Goal: Task Accomplishment & Management: Manage account settings

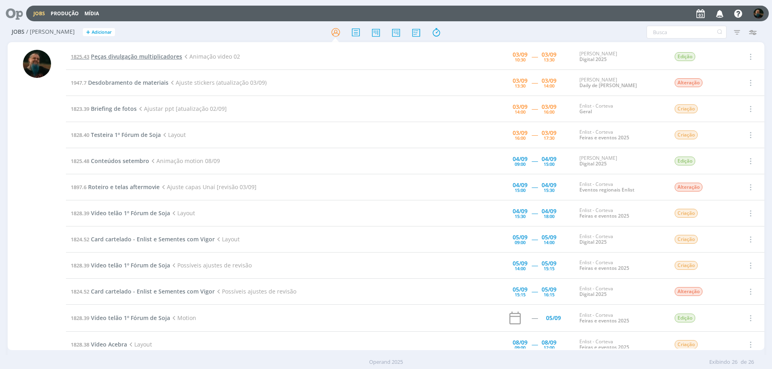
click at [137, 55] on span "Peças divulgação multiplicadores" at bounding box center [136, 57] width 91 height 8
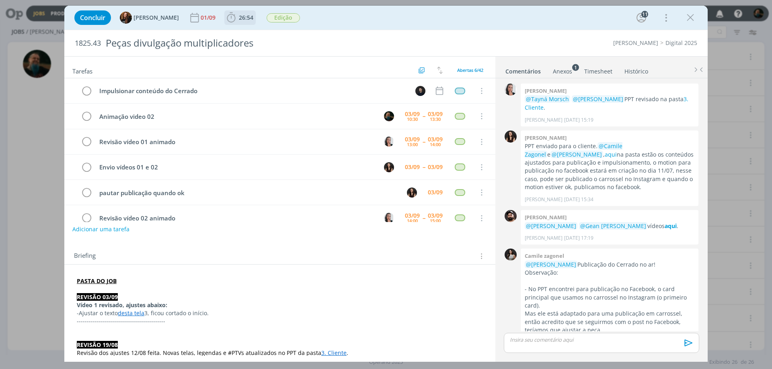
scroll to position [844, 0]
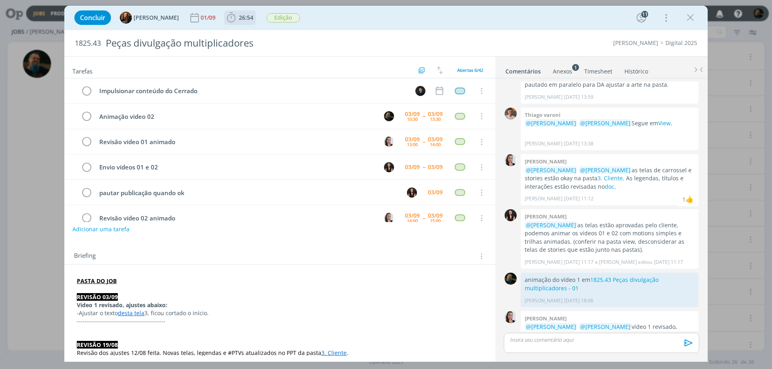
click at [243, 18] on span "26:54" at bounding box center [246, 18] width 14 height 8
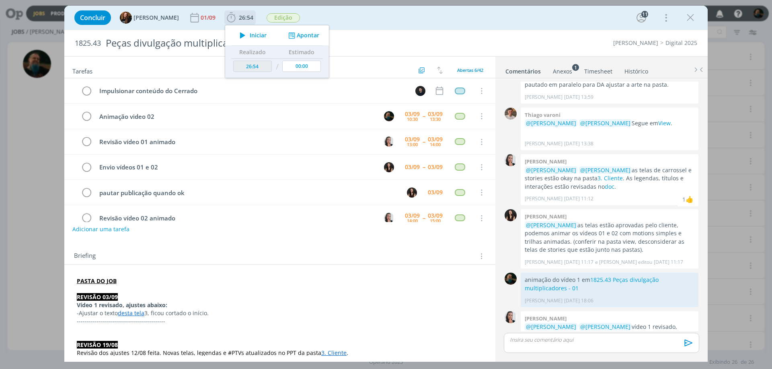
click at [257, 35] on span "Iniciar" at bounding box center [258, 36] width 17 height 6
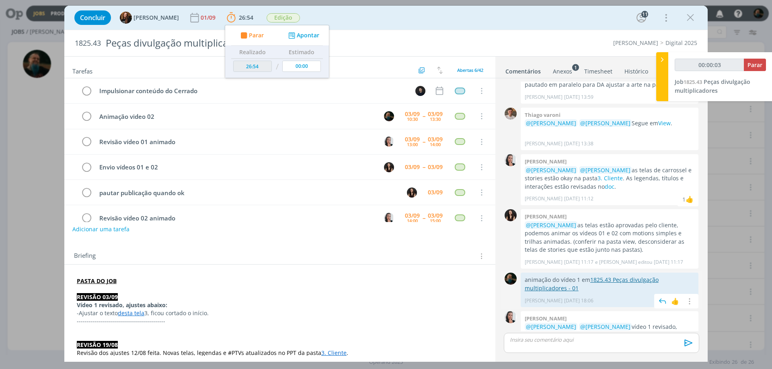
click at [633, 276] on link "1825.43 Peças divulgação multiplicadores - 01" at bounding box center [592, 284] width 134 height 16
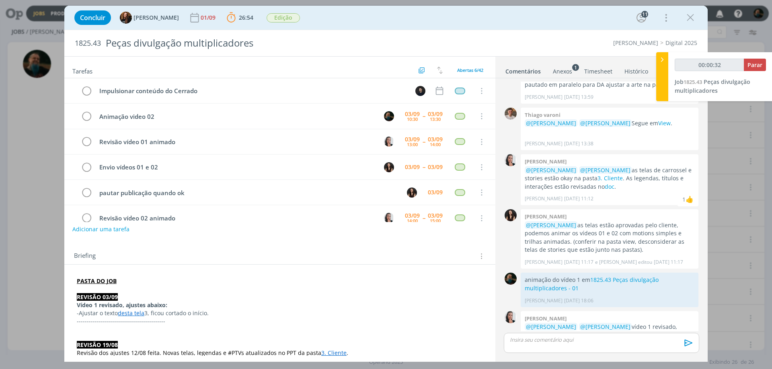
click at [559, 336] on div "dialog" at bounding box center [601, 343] width 195 height 20
type input "00:00:33"
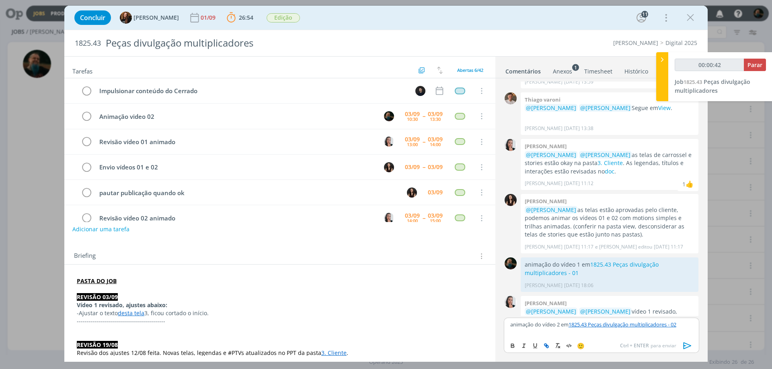
click at [686, 343] on icon "dialog" at bounding box center [687, 346] width 12 height 12
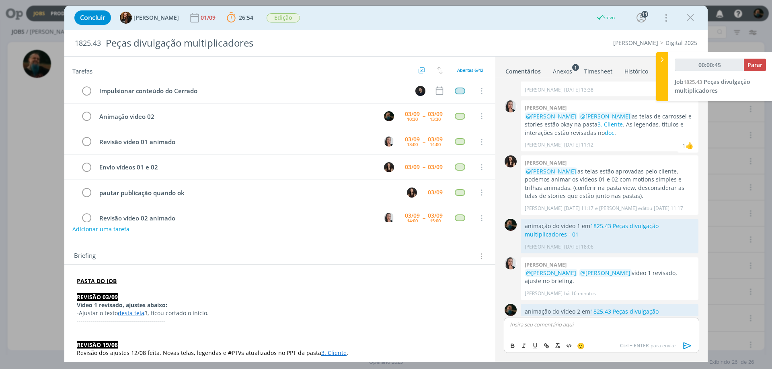
type input "00:00:46"
click at [749, 62] on span "Parar" at bounding box center [754, 65] width 15 height 8
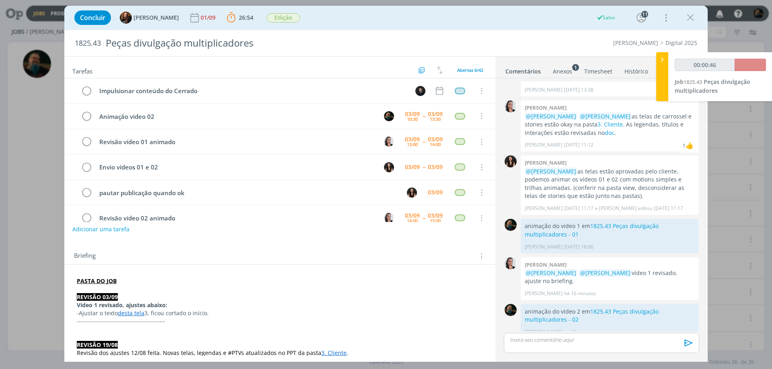
scroll to position [882, 0]
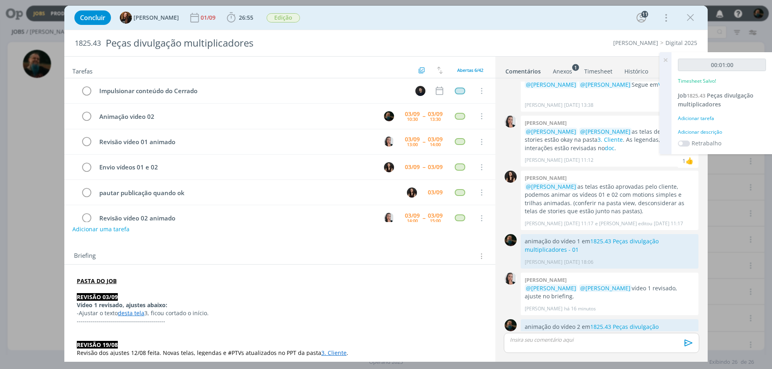
click at [710, 131] on div "Adicionar descrição" at bounding box center [722, 132] width 88 height 7
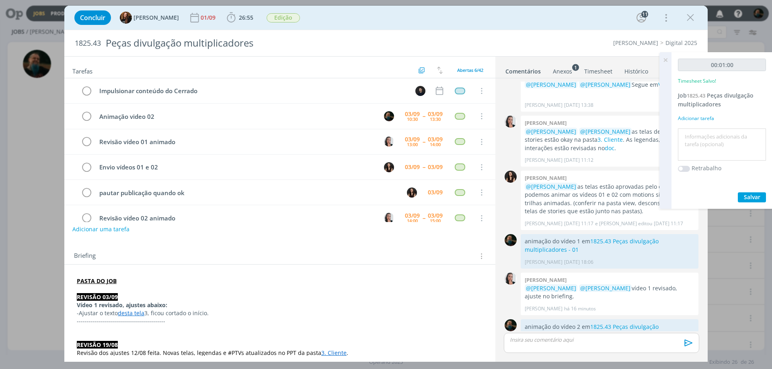
click at [710, 140] on textarea at bounding box center [722, 145] width 84 height 29
type textarea "motion vídeo2"
click at [745, 192] on div "00:01:00 Timesheet Salvo! Job 1825.43 Peças divulgação multiplicadores Adiciona…" at bounding box center [721, 130] width 101 height 157
click at [748, 195] on span "Salvar" at bounding box center [752, 197] width 16 height 8
click at [666, 58] on icon at bounding box center [665, 60] width 14 height 16
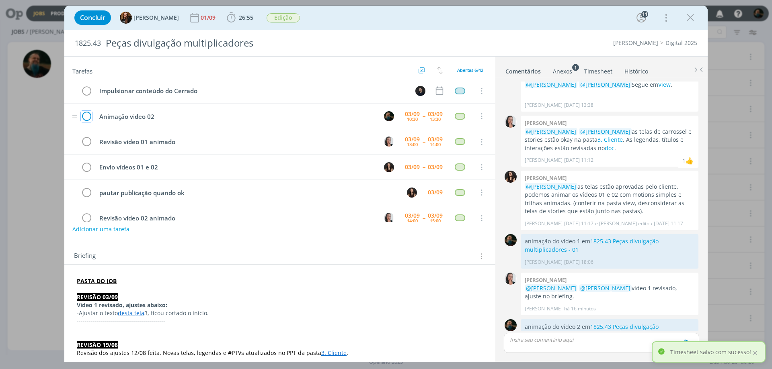
click at [86, 115] on icon "dialog" at bounding box center [86, 117] width 11 height 12
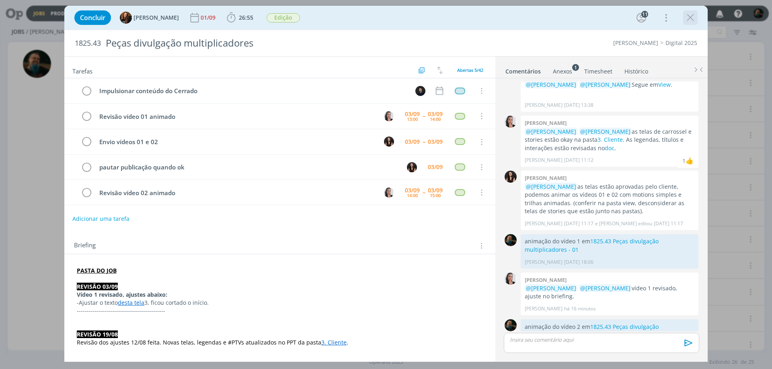
click at [695, 20] on icon "dialog" at bounding box center [690, 18] width 12 height 12
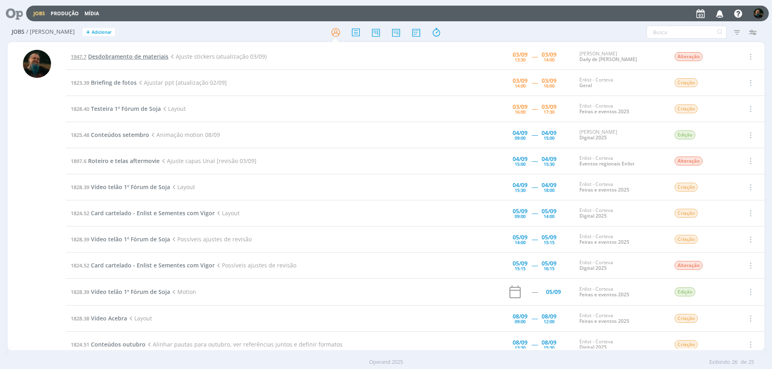
click at [123, 55] on span "Desdobramento de materiais" at bounding box center [128, 57] width 80 height 8
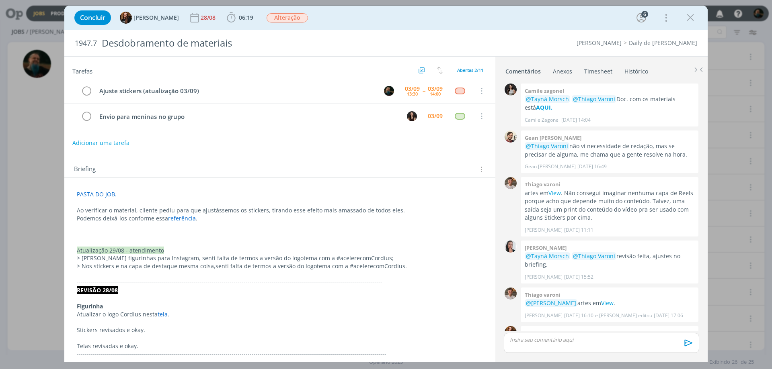
scroll to position [323, 0]
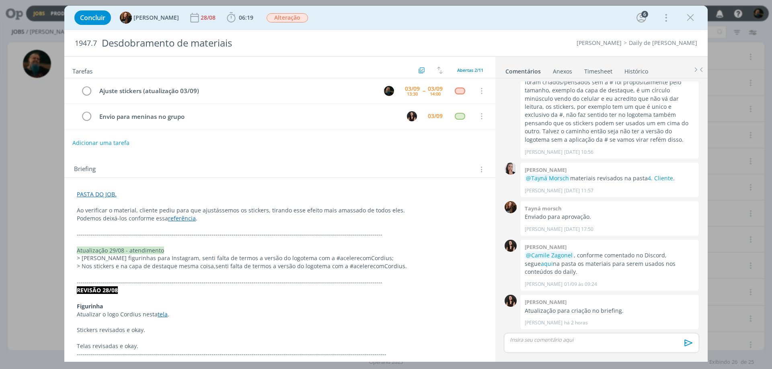
click at [180, 219] on link "referência" at bounding box center [182, 219] width 28 height 8
click at [185, 236] on link "[URL][DOMAIN_NAME]" at bounding box center [157, 234] width 61 height 10
click at [213, 201] on p "dialog" at bounding box center [279, 203] width 405 height 8
click at [239, 18] on span "06:19" at bounding box center [246, 18] width 14 height 8
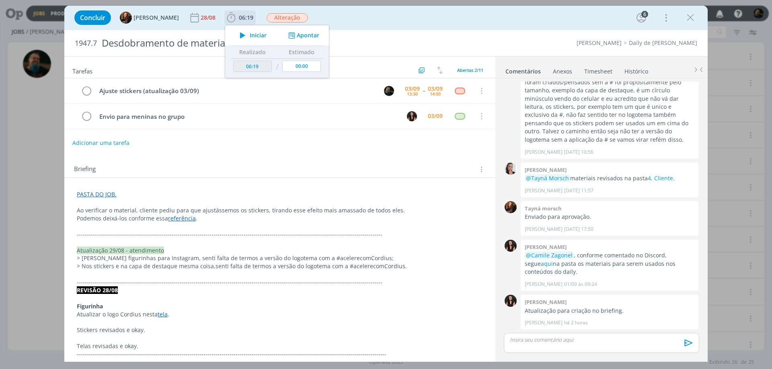
click at [250, 33] on span "Iniciar" at bounding box center [258, 36] width 17 height 6
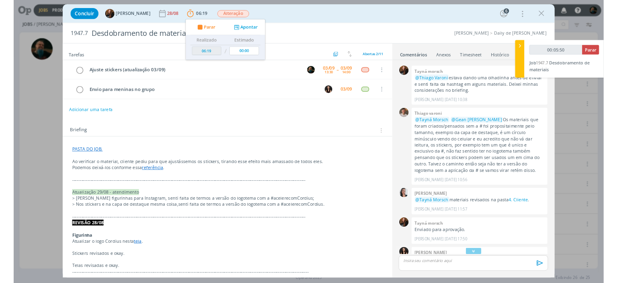
scroll to position [203, 0]
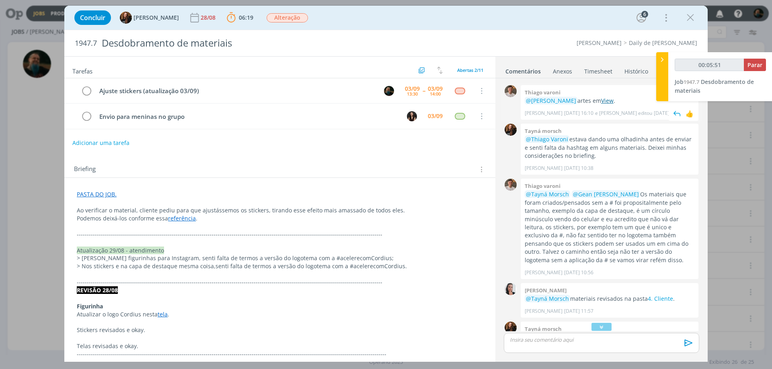
click at [613, 100] on link "View" at bounding box center [607, 101] width 12 height 8
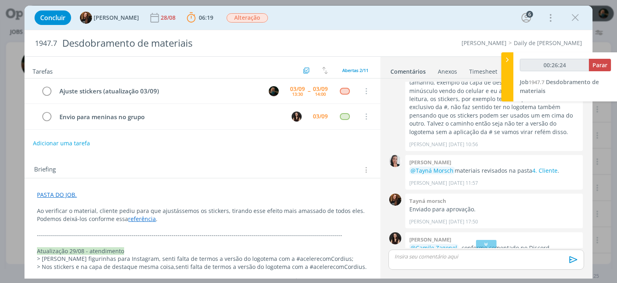
scroll to position [283, 0]
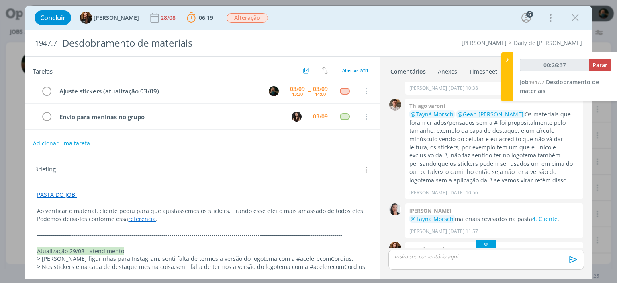
click at [482, 242] on icon "dialog" at bounding box center [486, 244] width 8 height 8
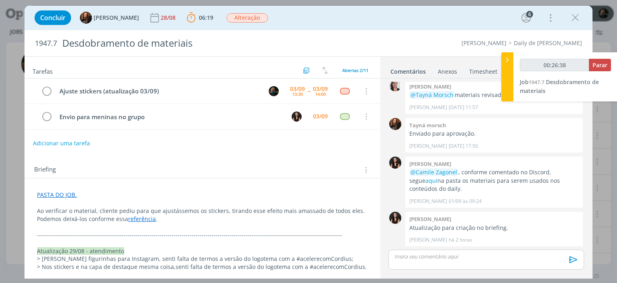
click at [473, 260] on div "dialog" at bounding box center [486, 259] width 195 height 20
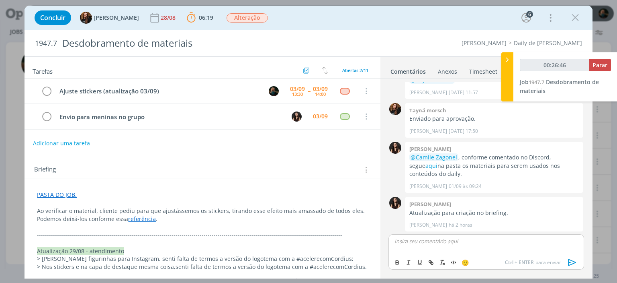
type input "00:26:47"
click at [568, 263] on icon "dialog" at bounding box center [573, 262] width 12 height 12
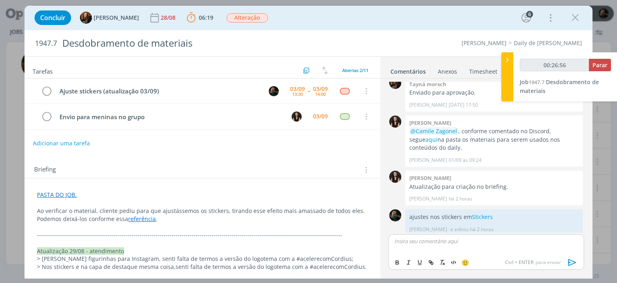
scroll to position [452, 0]
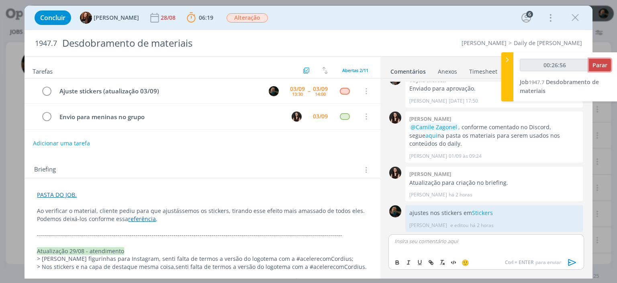
type input "00:26:57"
click at [601, 62] on span "Parar" at bounding box center [600, 65] width 15 height 8
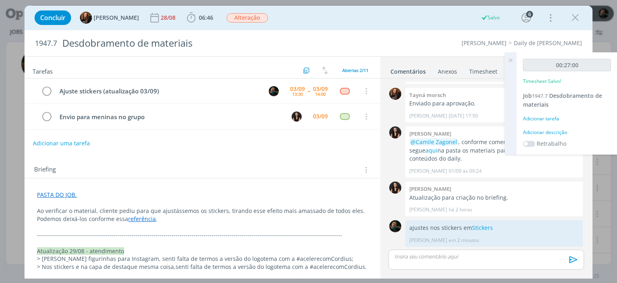
click at [557, 133] on div "Adicionar descrição" at bounding box center [567, 132] width 88 height 7
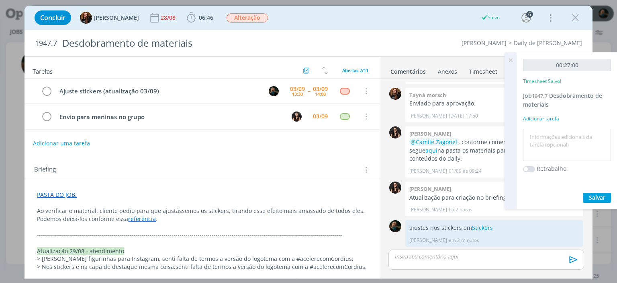
click at [557, 138] on textarea at bounding box center [567, 145] width 84 height 29
type textarea "ajustes de layout"
click at [591, 199] on span "Salvar" at bounding box center [597, 197] width 16 height 8
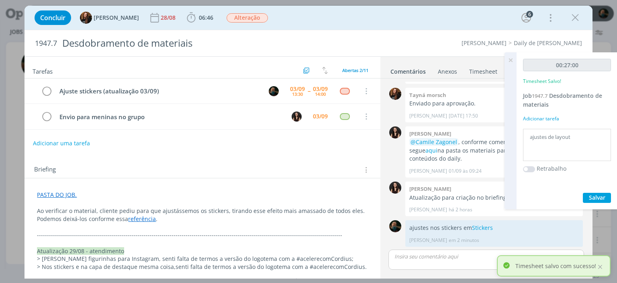
click at [511, 61] on icon at bounding box center [511, 60] width 14 height 16
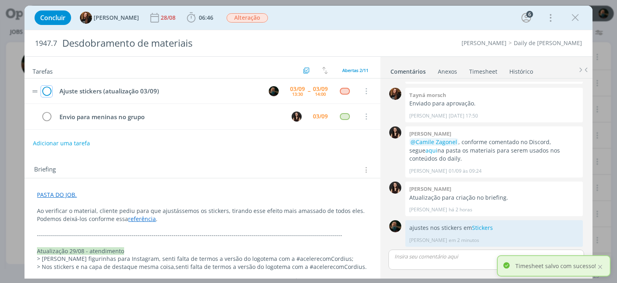
click at [45, 90] on icon "dialog" at bounding box center [46, 91] width 11 height 12
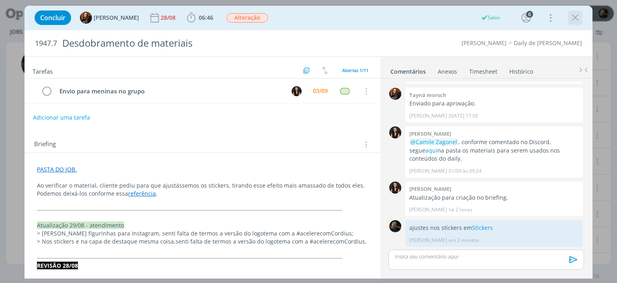
click at [571, 22] on icon "dialog" at bounding box center [576, 18] width 12 height 12
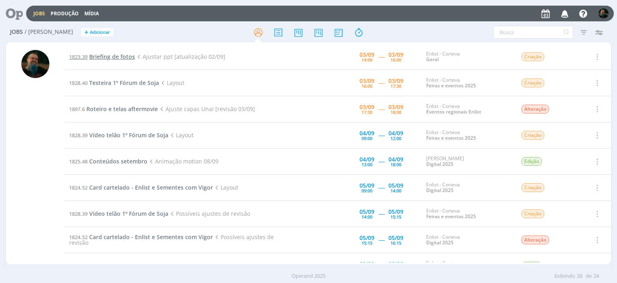
click at [125, 59] on span "Briefing de fotos" at bounding box center [112, 57] width 46 height 8
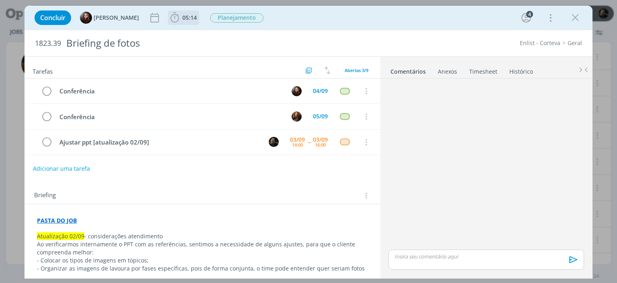
click at [189, 12] on span "05:14" at bounding box center [184, 18] width 30 height 12
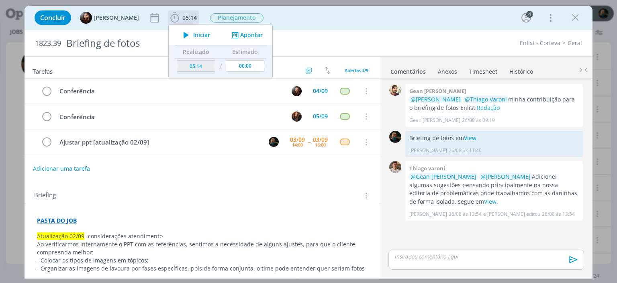
click at [191, 33] on icon "dialog" at bounding box center [186, 35] width 14 height 10
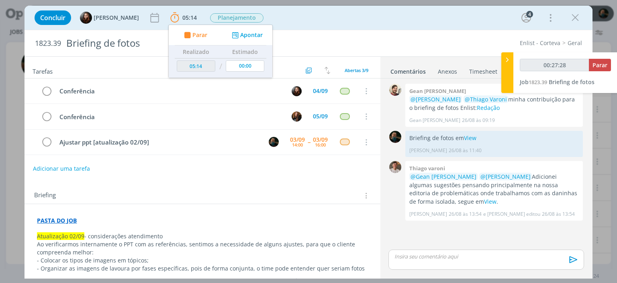
type input "00:28:28"
